Goal: Navigation & Orientation: Find specific page/section

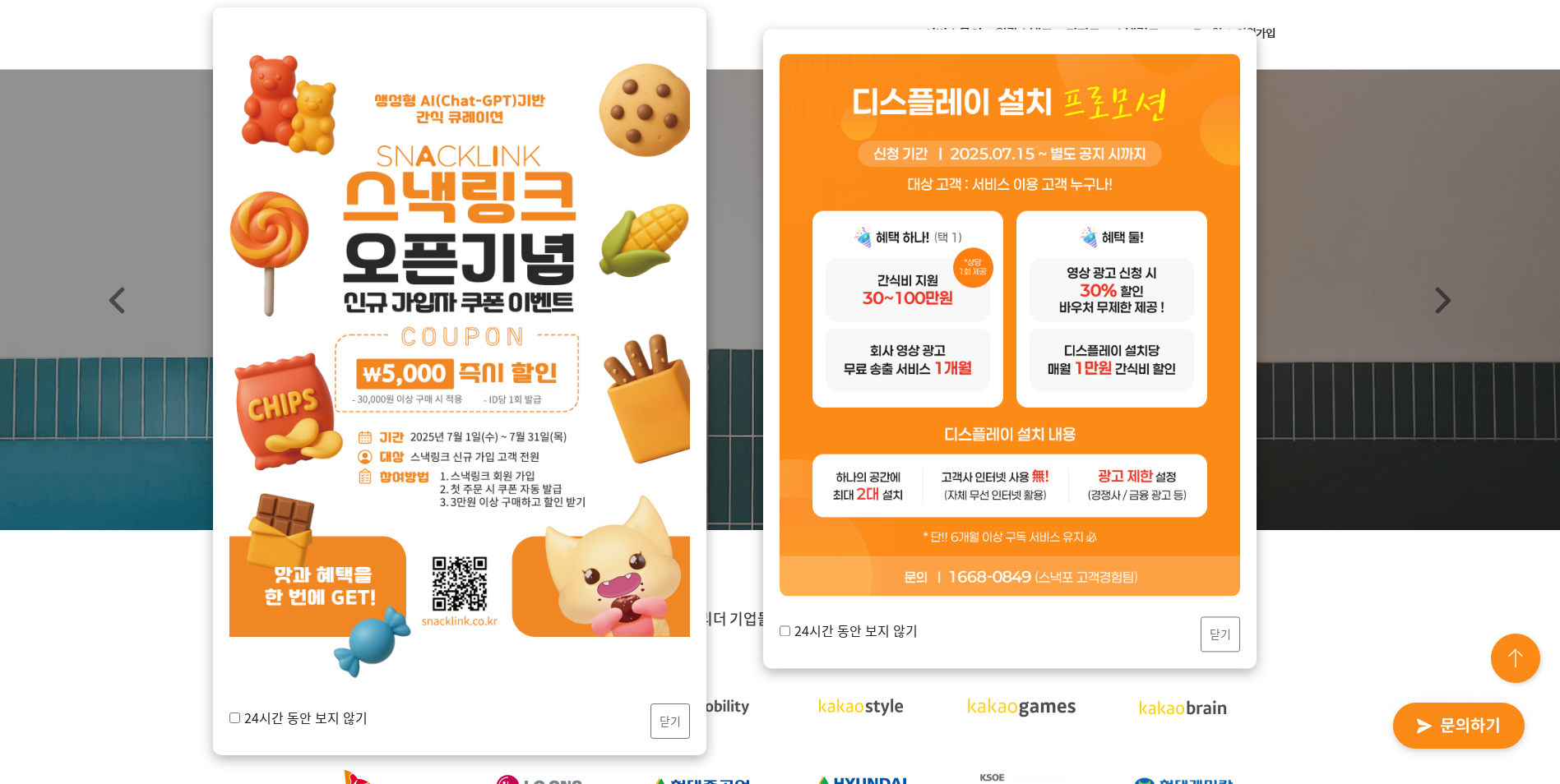
click at [354, 710] on label "24시간 동안 보지 않기" at bounding box center [298, 717] width 138 height 19
click at [240, 713] on input "24시간 동안 보지 않기" at bounding box center [235, 718] width 11 height 11
checkbox input "true"
click at [676, 736] on button "닫기" at bounding box center [669, 721] width 40 height 35
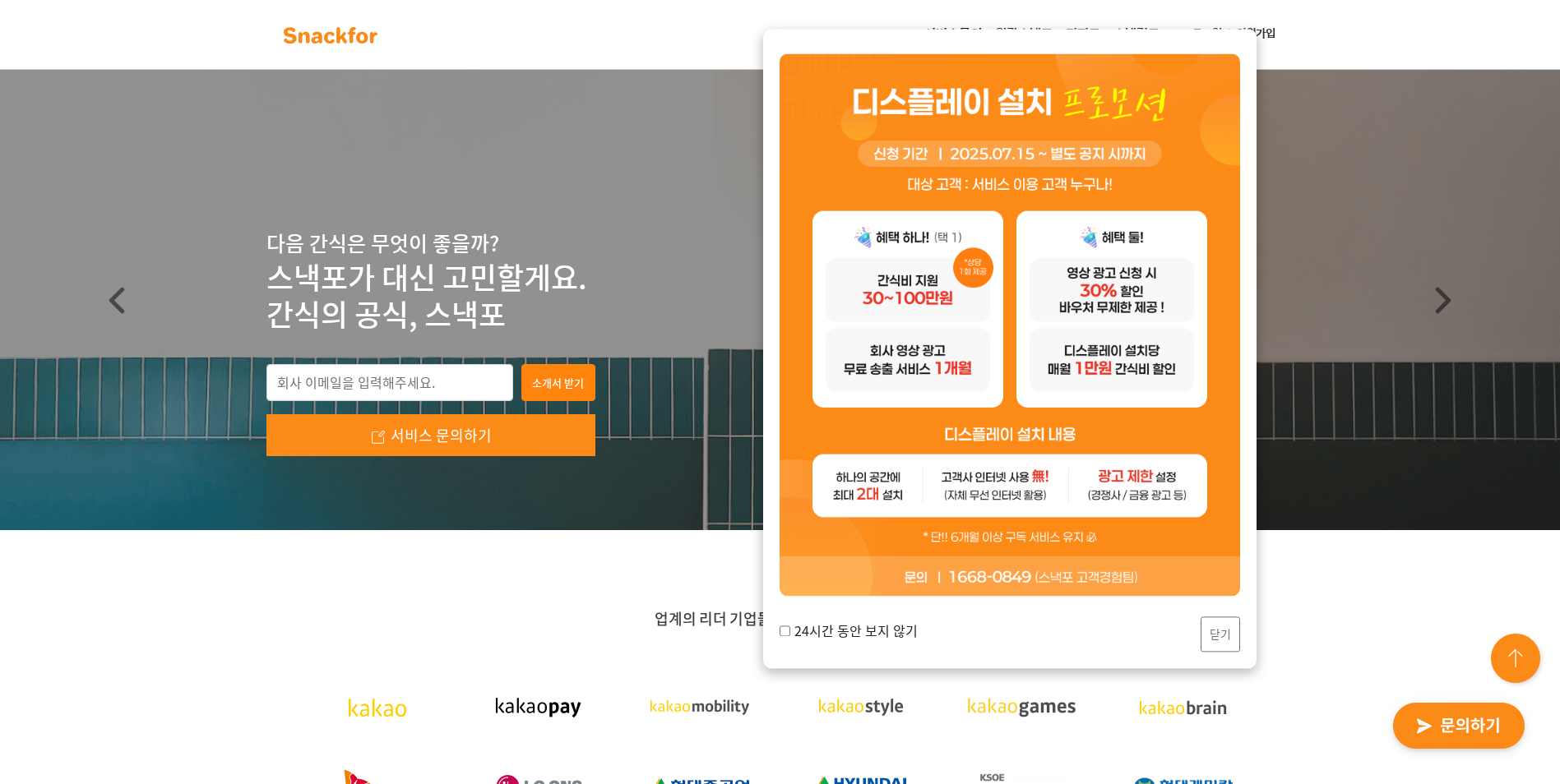
click at [815, 630] on label "24시간 동안 보지 않기" at bounding box center [848, 631] width 138 height 19
click at [791, 630] on input "24시간 동안 보지 않기" at bounding box center [784, 630] width 11 height 11
checkbox input "true"
click at [1237, 644] on button "닫기" at bounding box center [1220, 634] width 40 height 35
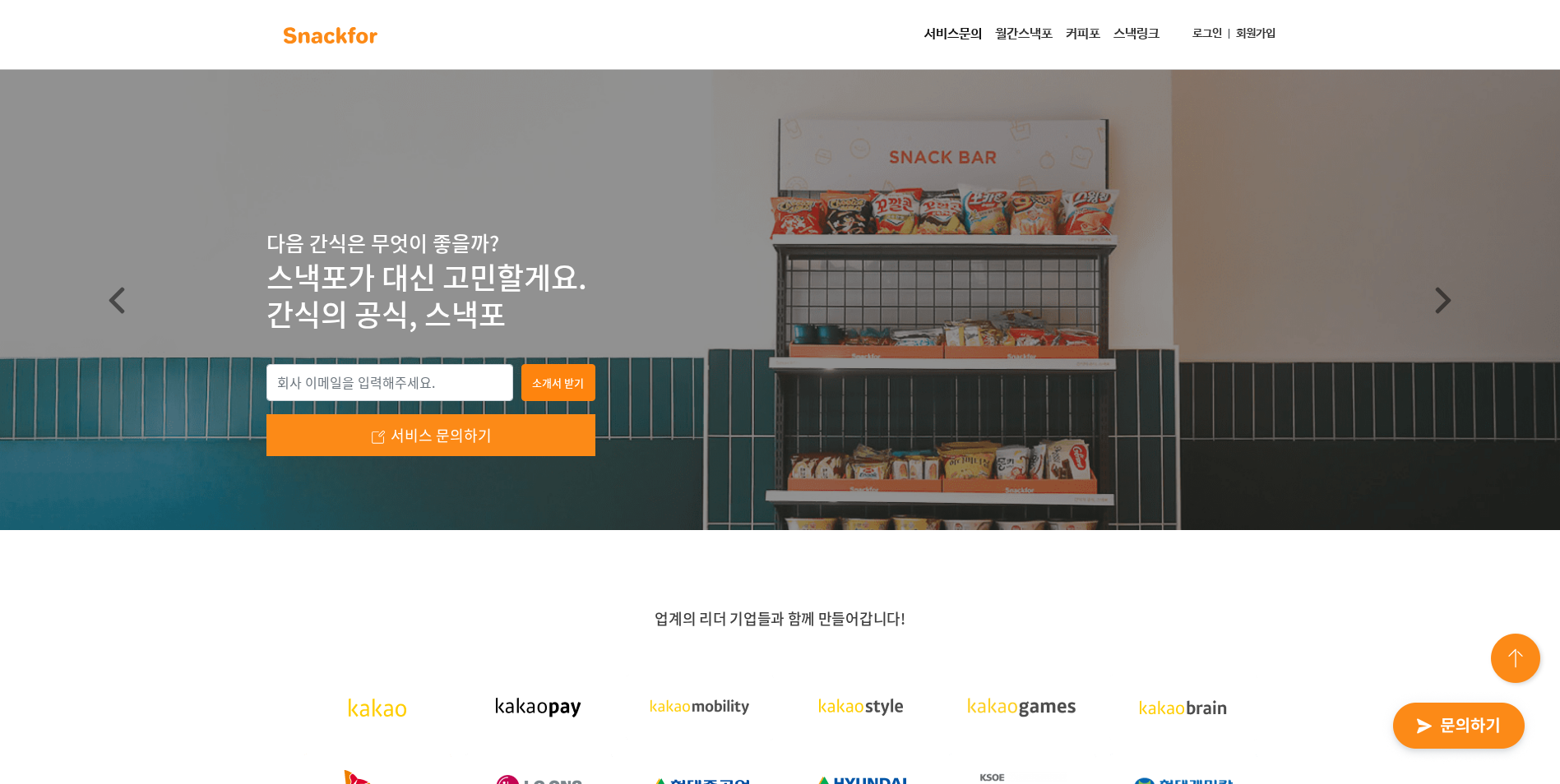
click at [1151, 39] on link "스낵링크" at bounding box center [1136, 34] width 59 height 32
